Goal: Find specific fact: Find specific fact

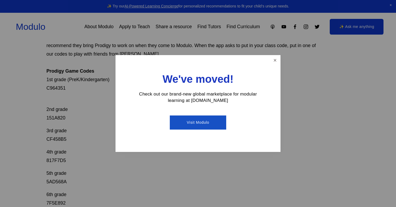
scroll to position [75, 0]
click at [277, 58] on link "Close" at bounding box center [274, 60] width 9 height 9
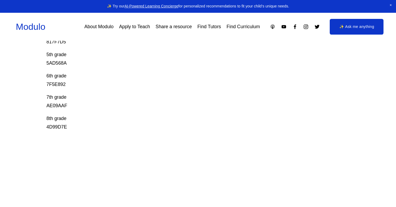
scroll to position [204, 0]
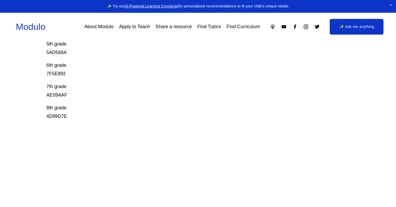
click at [47, 114] on p "8th grade 4D99D7E" at bounding box center [183, 111] width 272 height 17
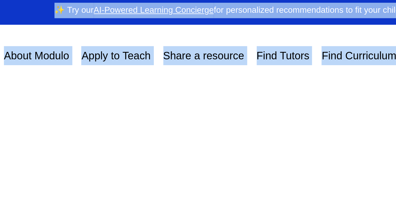
scroll to position [132, 0]
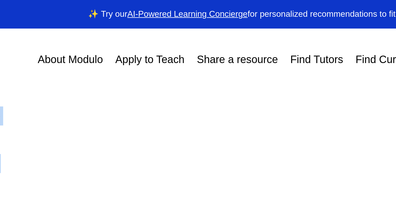
click at [160, 50] on p "2nd grade 151A820" at bounding box center [183, 52] width 272 height 26
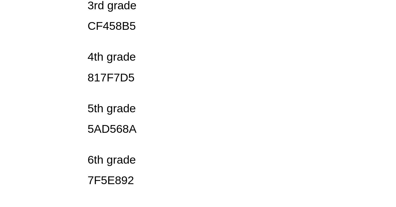
scroll to position [133, 0]
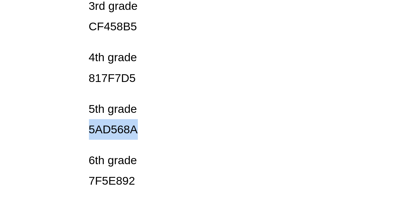
copy p "5AD568A"
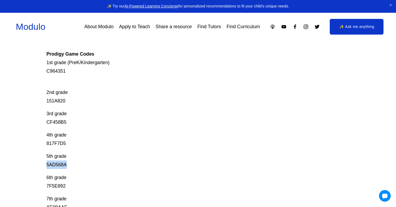
scroll to position [91, 0]
